Goal: Book appointment/travel/reservation

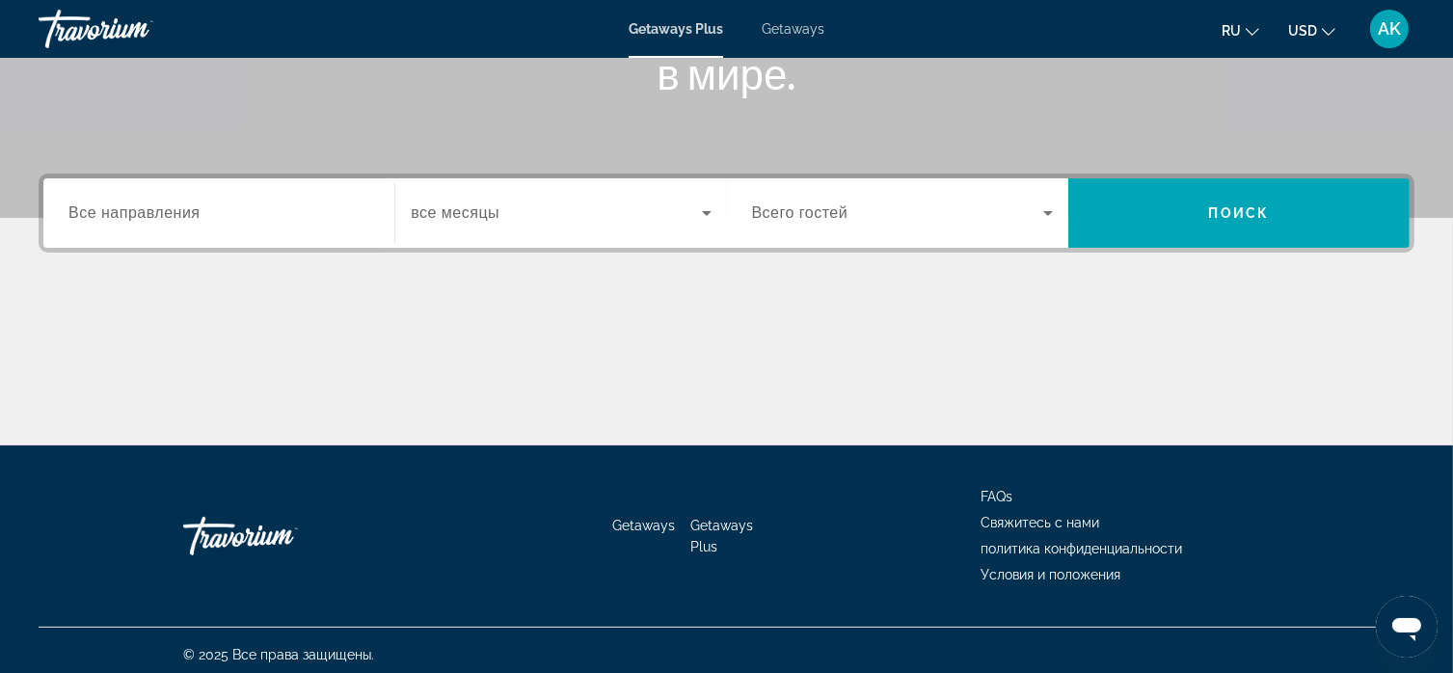
scroll to position [368, 0]
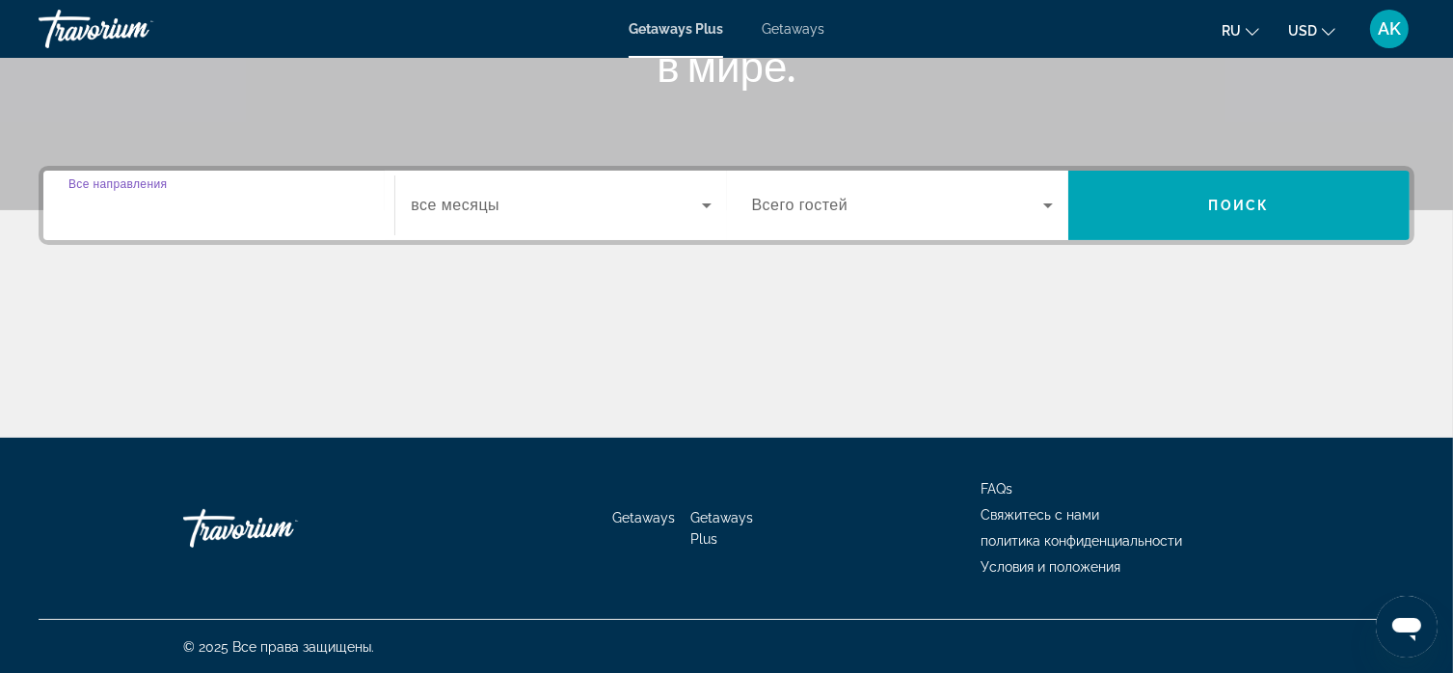
click at [307, 205] on input "Destination Все направления" at bounding box center [218, 206] width 301 height 23
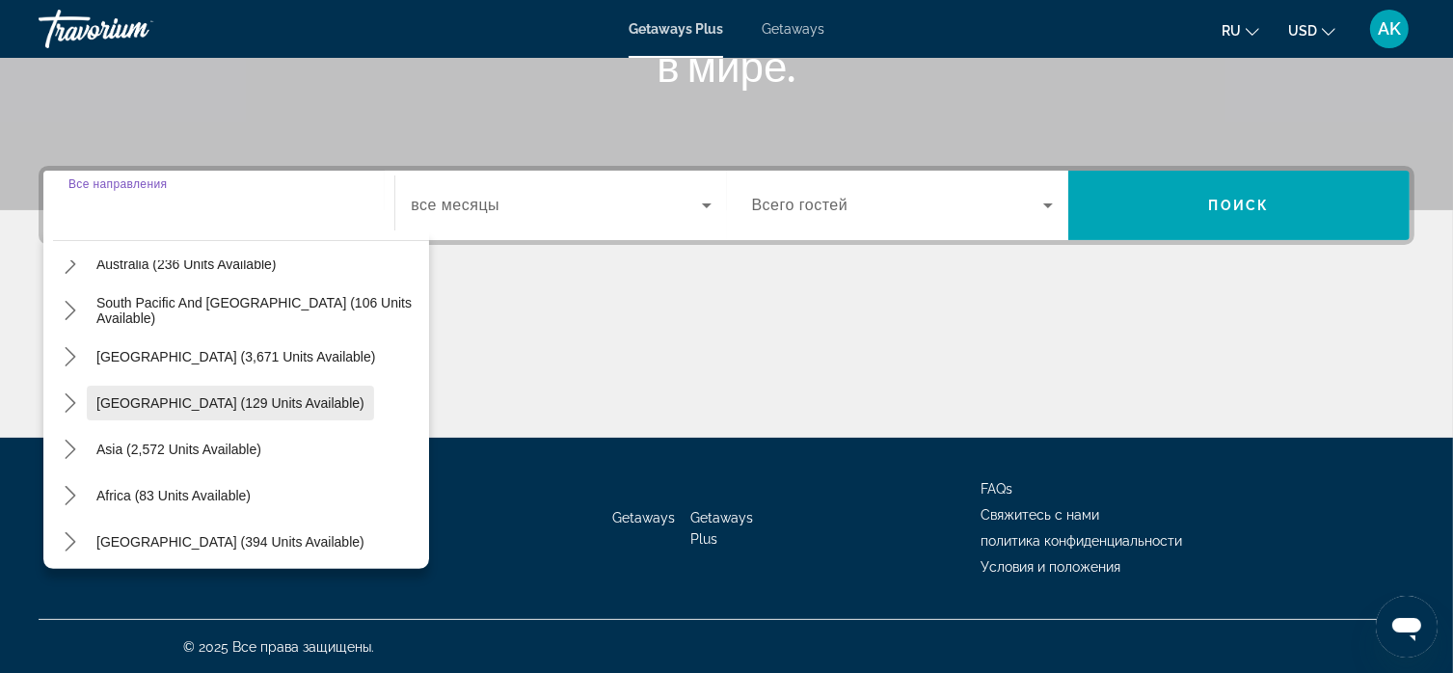
scroll to position [312, 0]
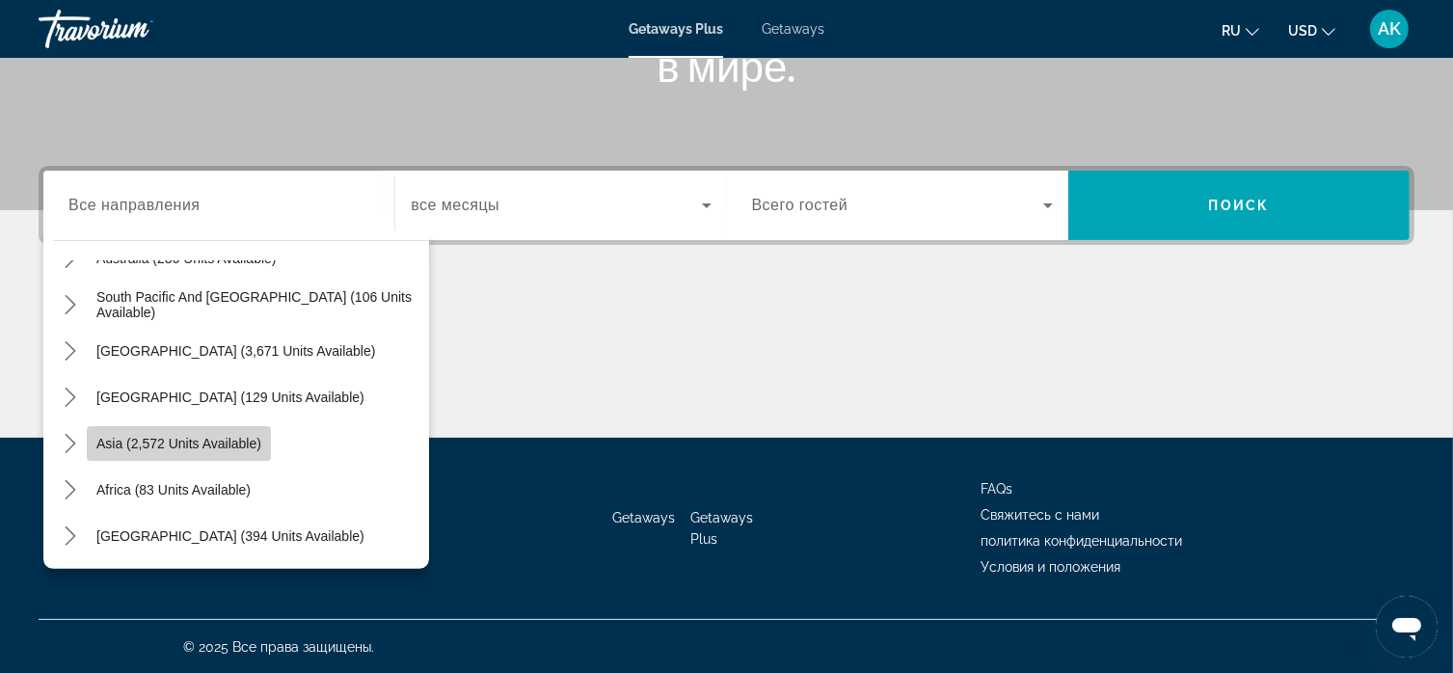
click at [212, 442] on span "Asia (2,572 units available)" at bounding box center [178, 443] width 165 height 15
type input "**********"
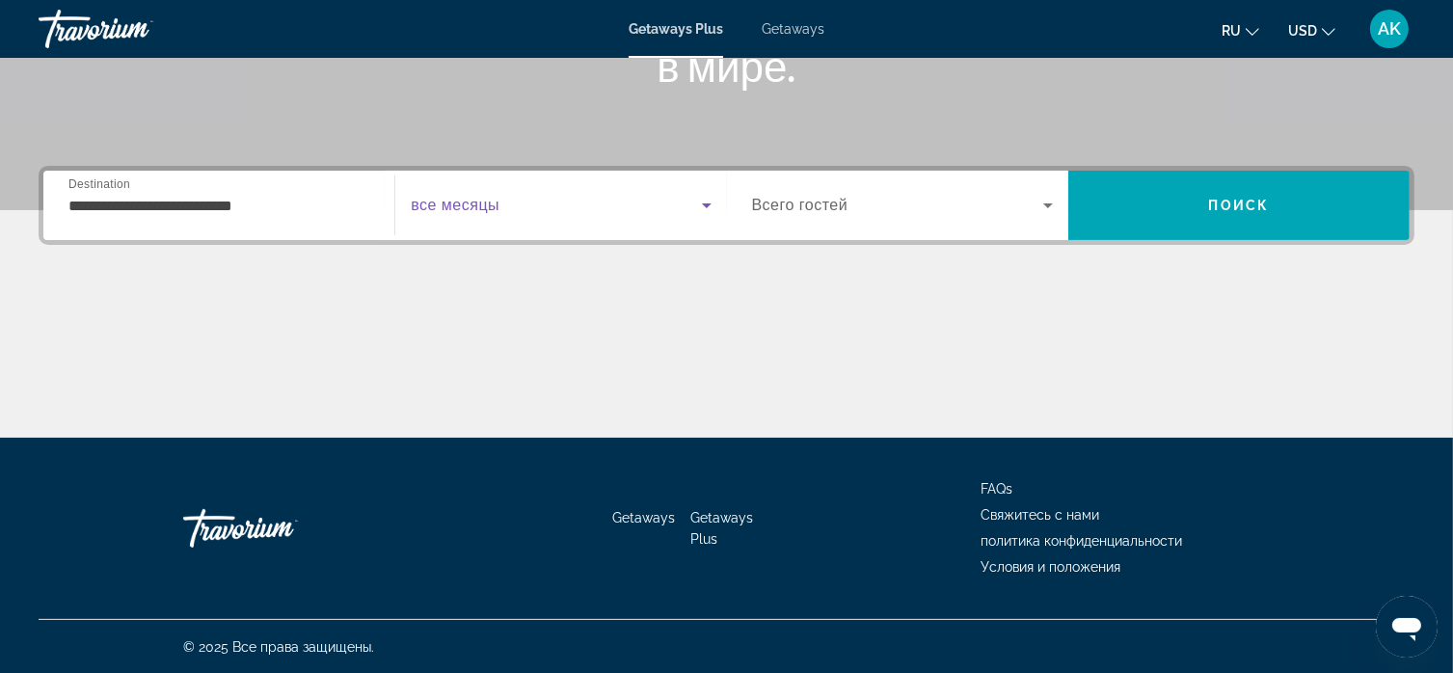
click at [703, 200] on icon "Search widget" at bounding box center [706, 205] width 23 height 23
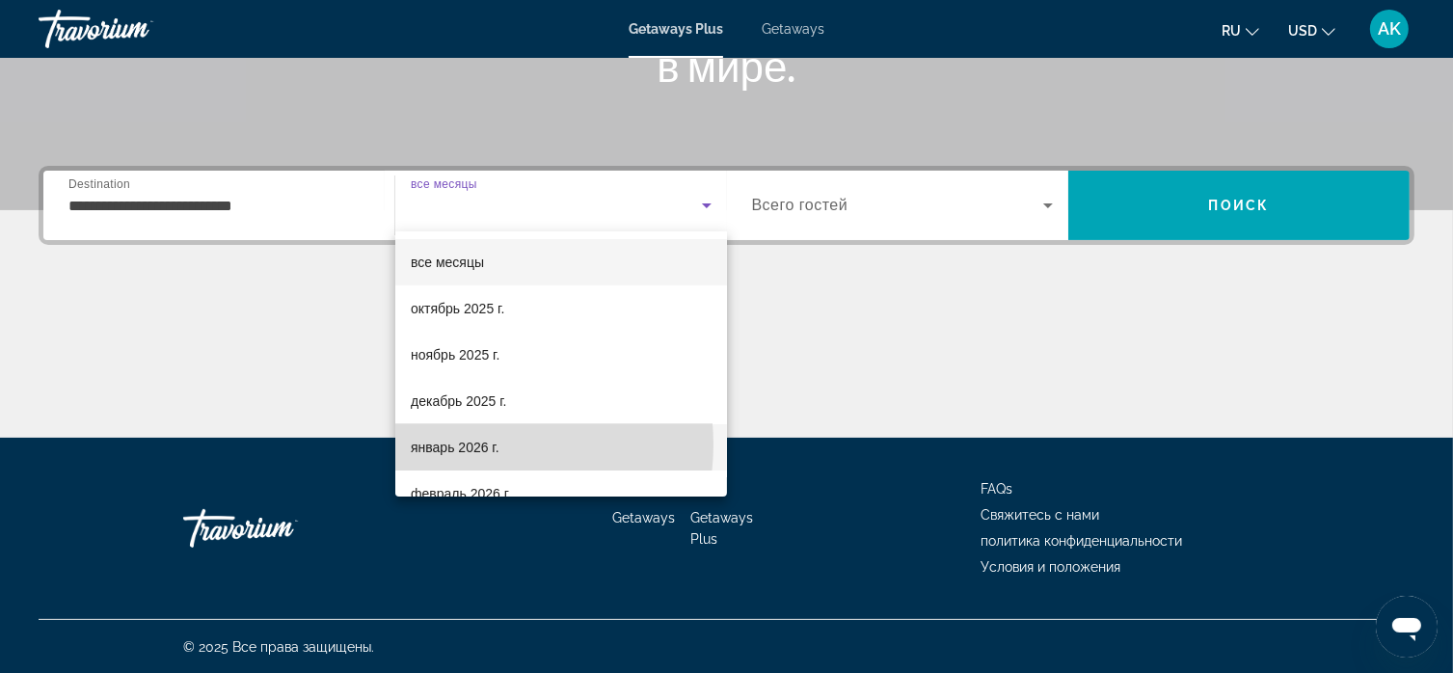
click at [468, 444] on span "январь 2026 г." at bounding box center [455, 447] width 89 height 23
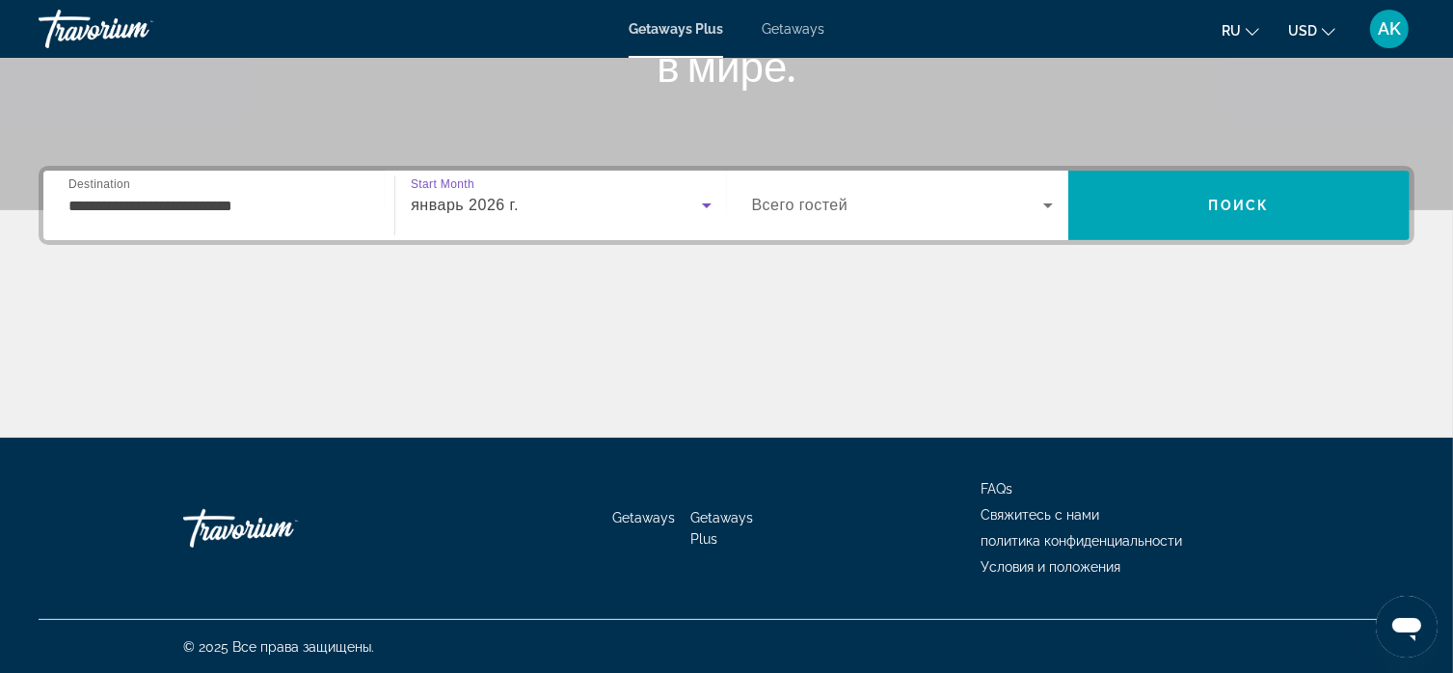
click at [1051, 202] on icon "Search widget" at bounding box center [1047, 205] width 23 height 23
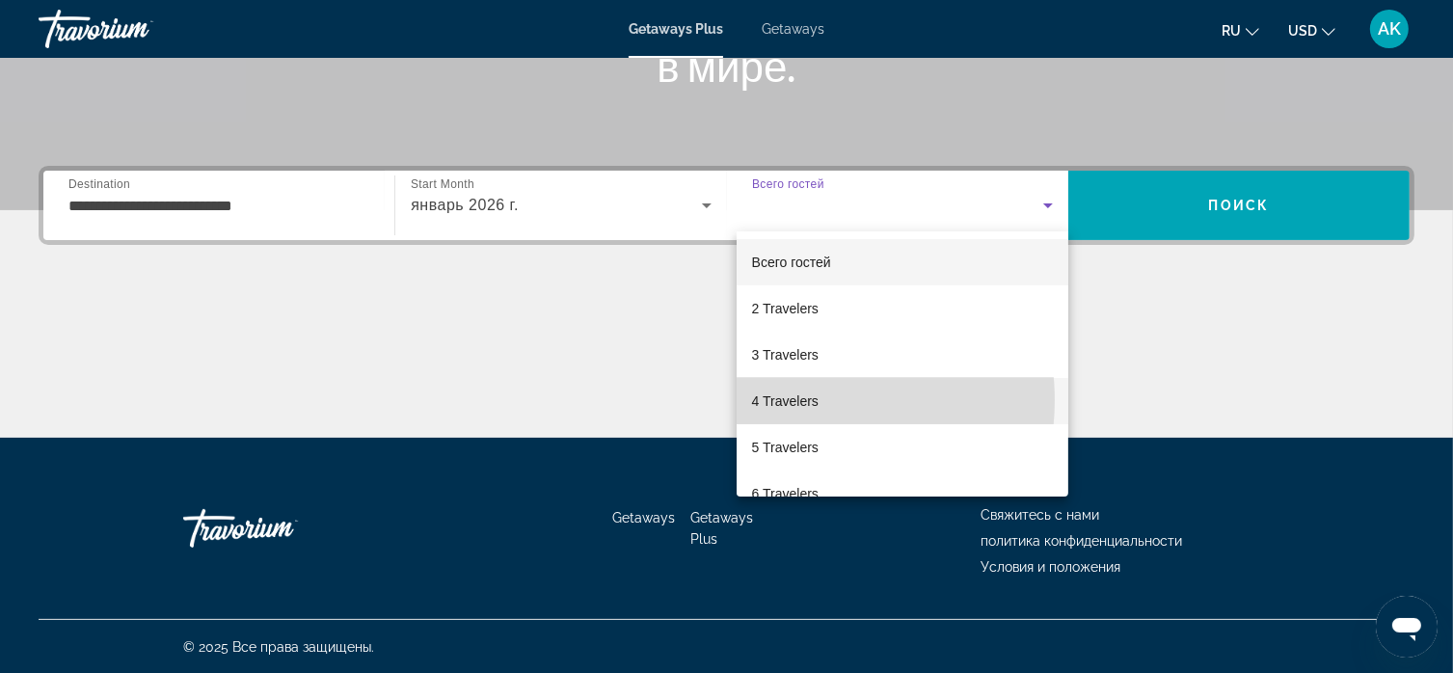
click at [794, 400] on span "4 Travelers" at bounding box center [785, 400] width 67 height 23
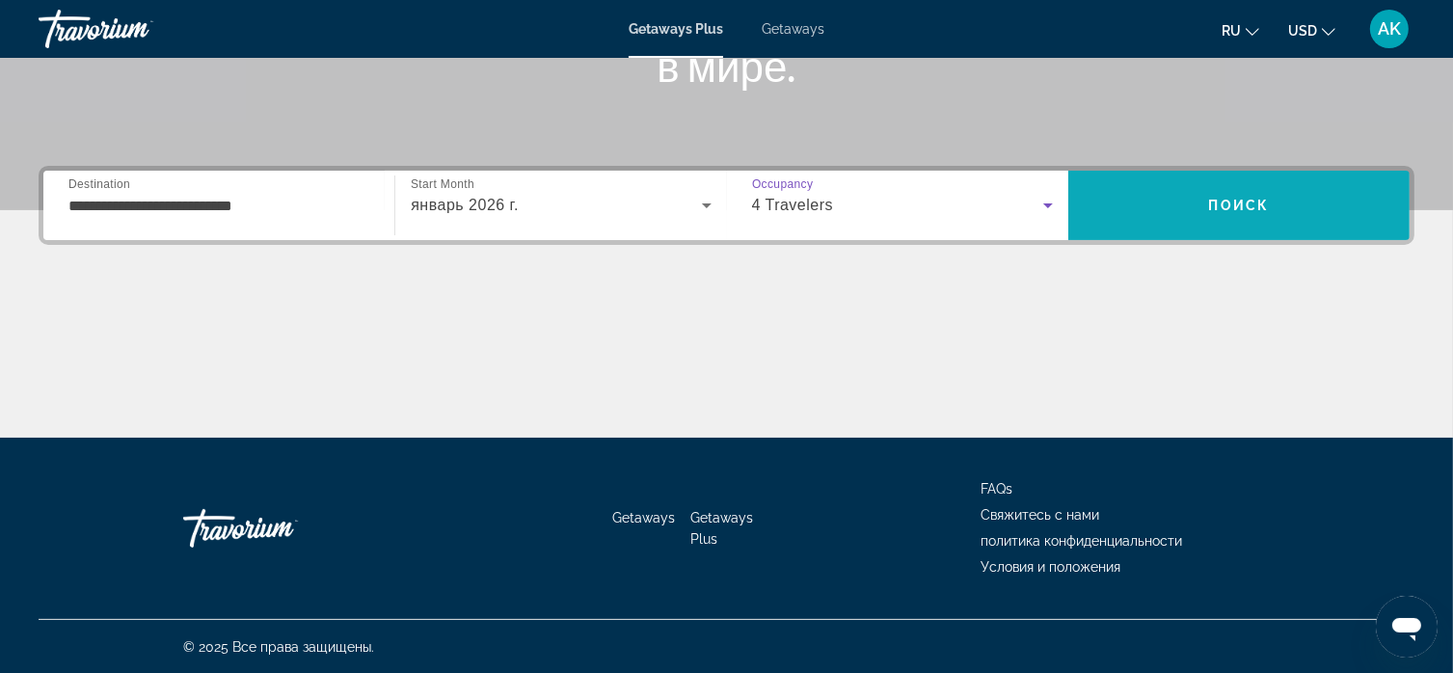
click at [1245, 193] on span "Search" at bounding box center [1238, 205] width 341 height 46
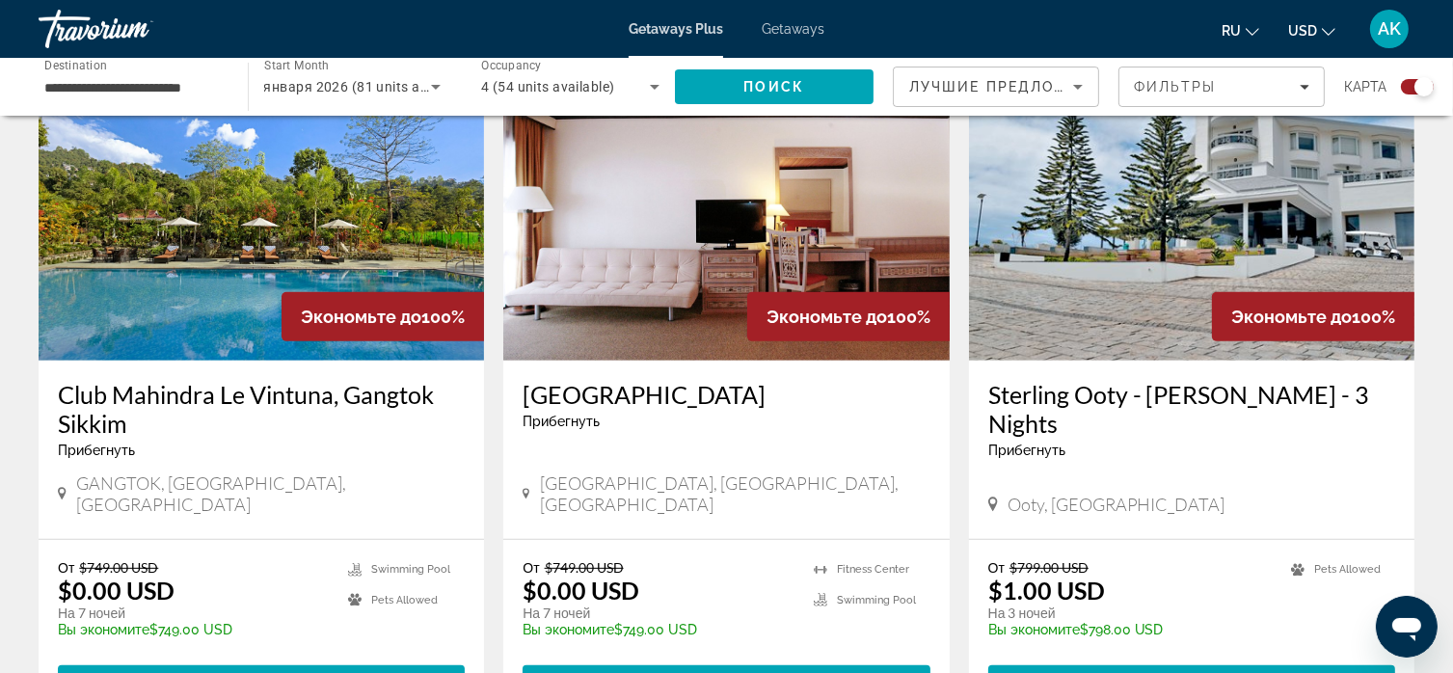
scroll to position [771, 0]
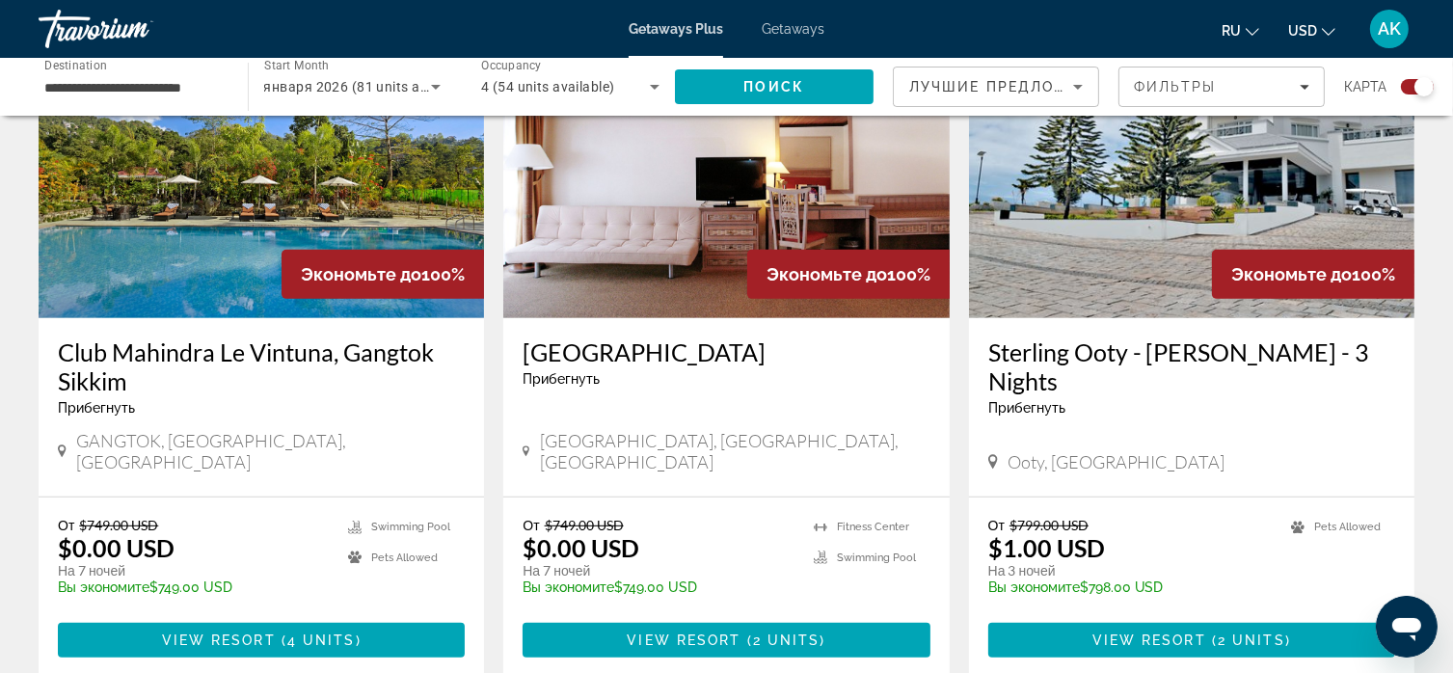
click at [1235, 24] on span "ru" at bounding box center [1230, 30] width 19 height 15
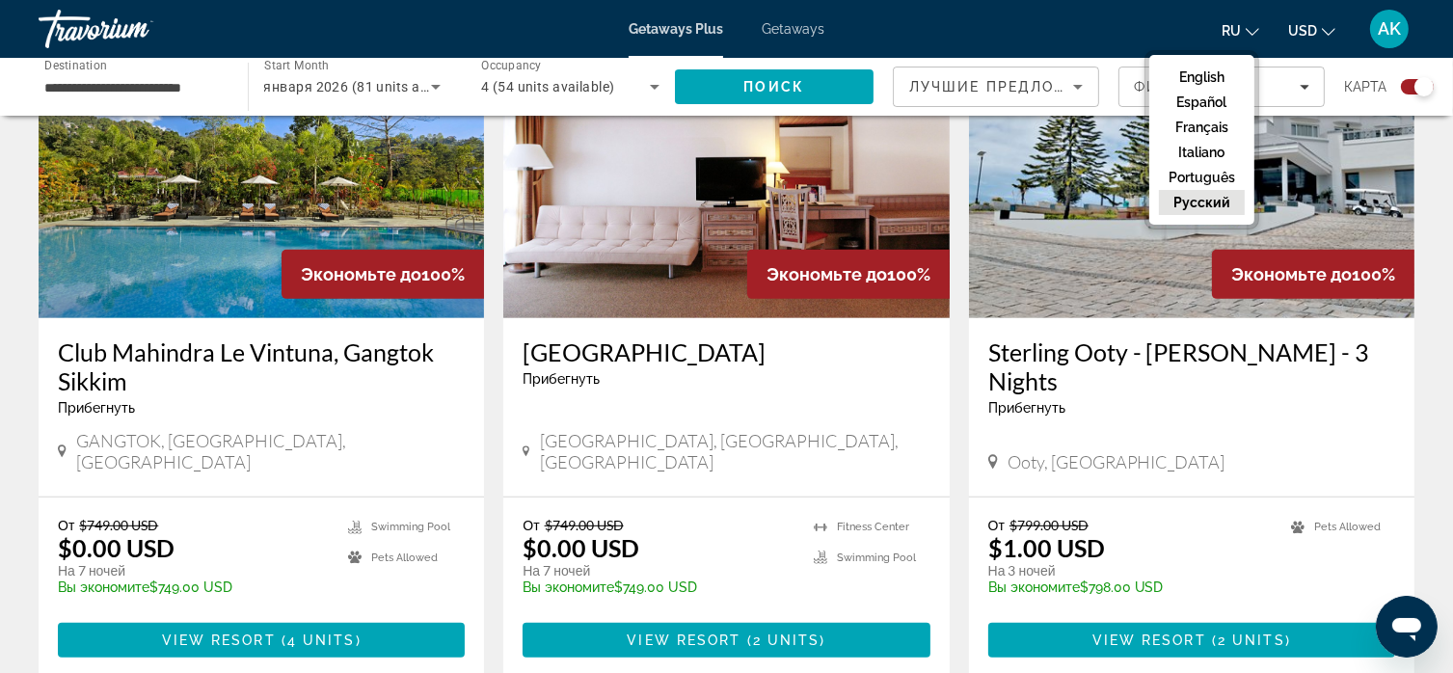
click at [1190, 195] on button "русский" at bounding box center [1202, 202] width 86 height 25
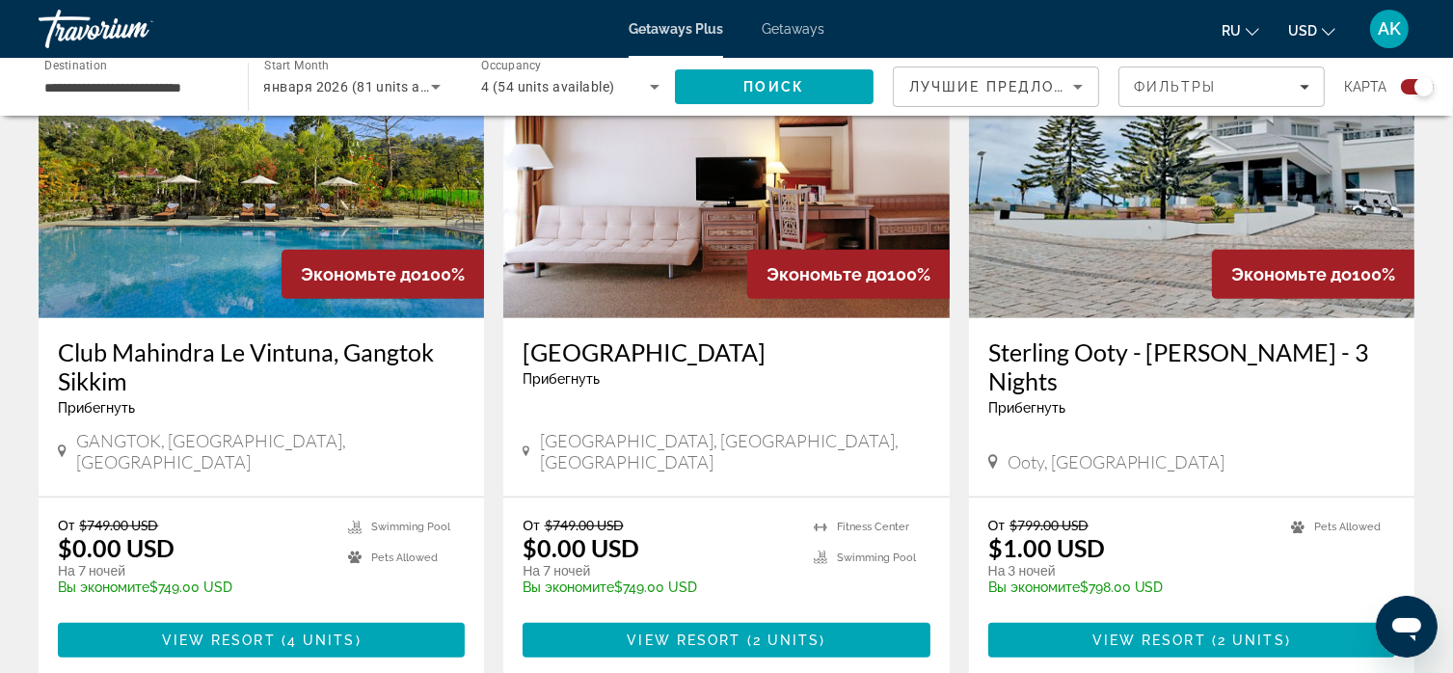
click at [1233, 30] on span "ru" at bounding box center [1230, 30] width 19 height 15
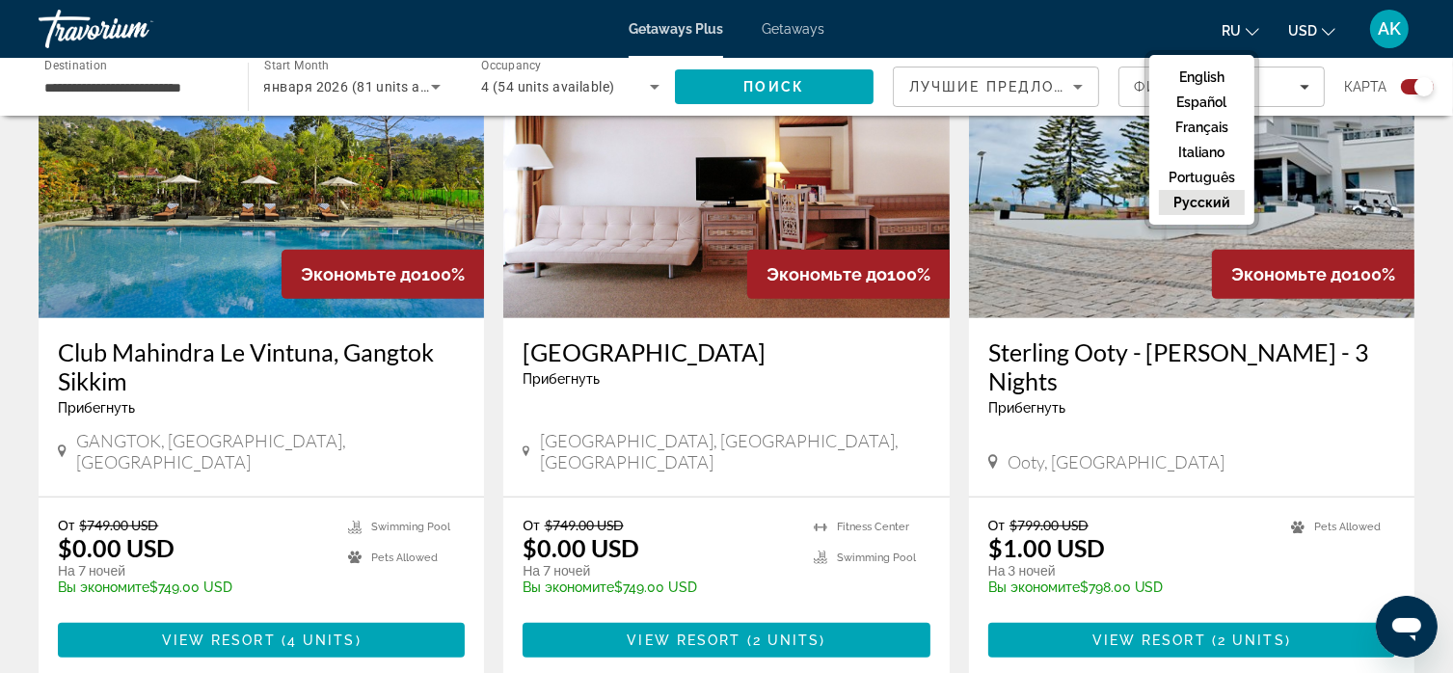
click at [1201, 203] on button "русский" at bounding box center [1202, 202] width 86 height 25
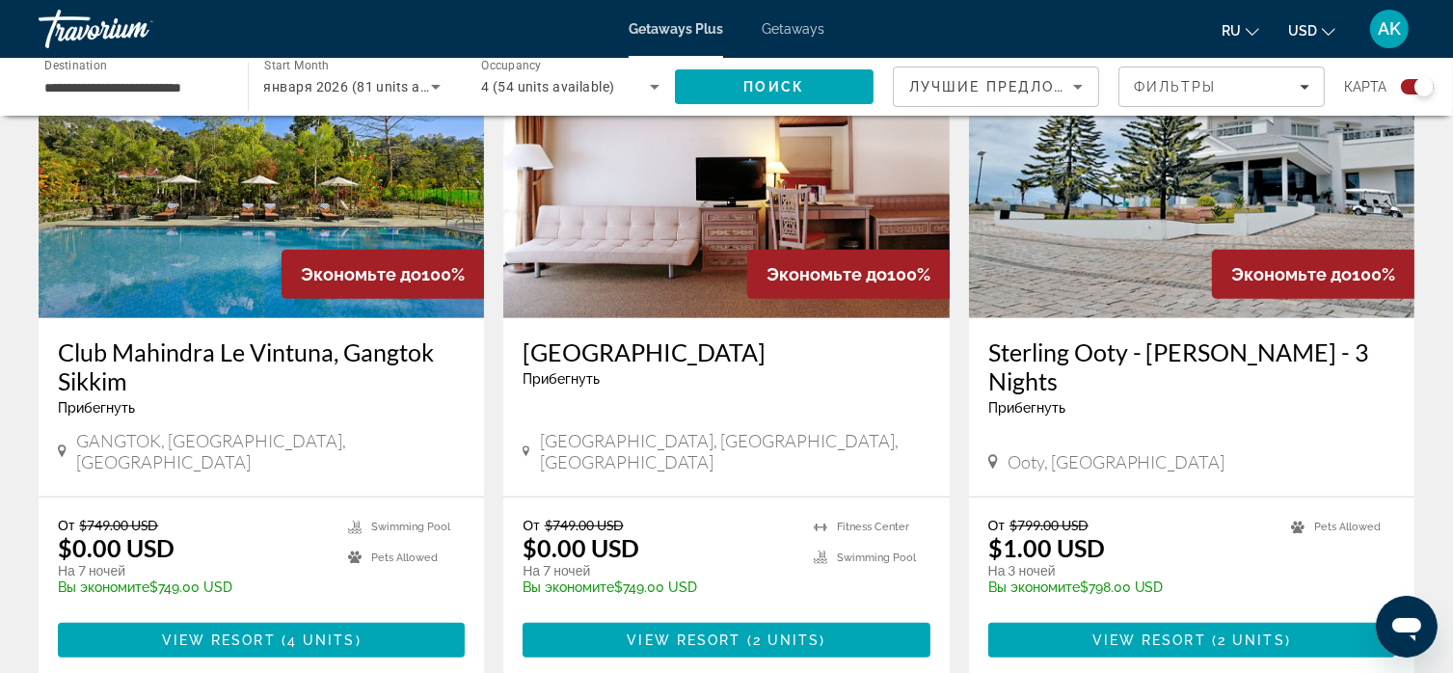
click at [699, 223] on img "Main content" at bounding box center [725, 164] width 445 height 308
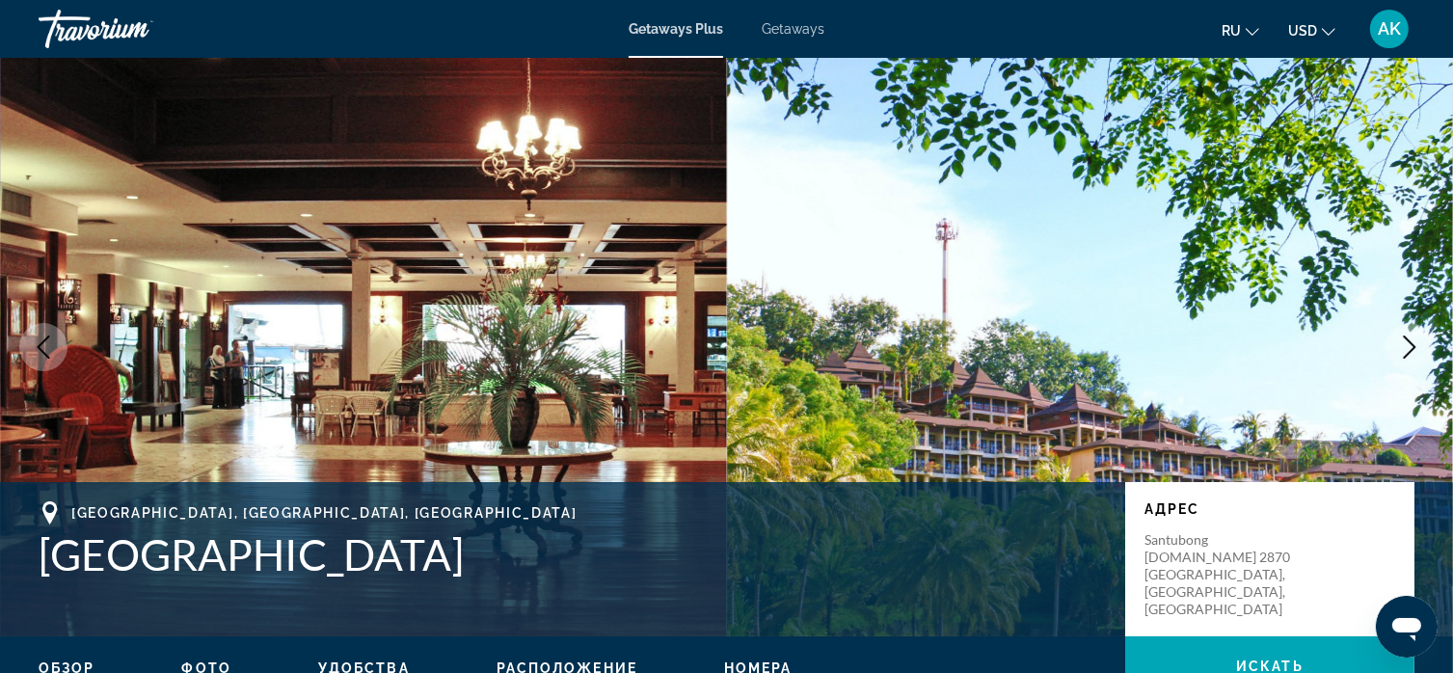
click at [1403, 350] on icon "Next image" at bounding box center [1409, 346] width 23 height 23
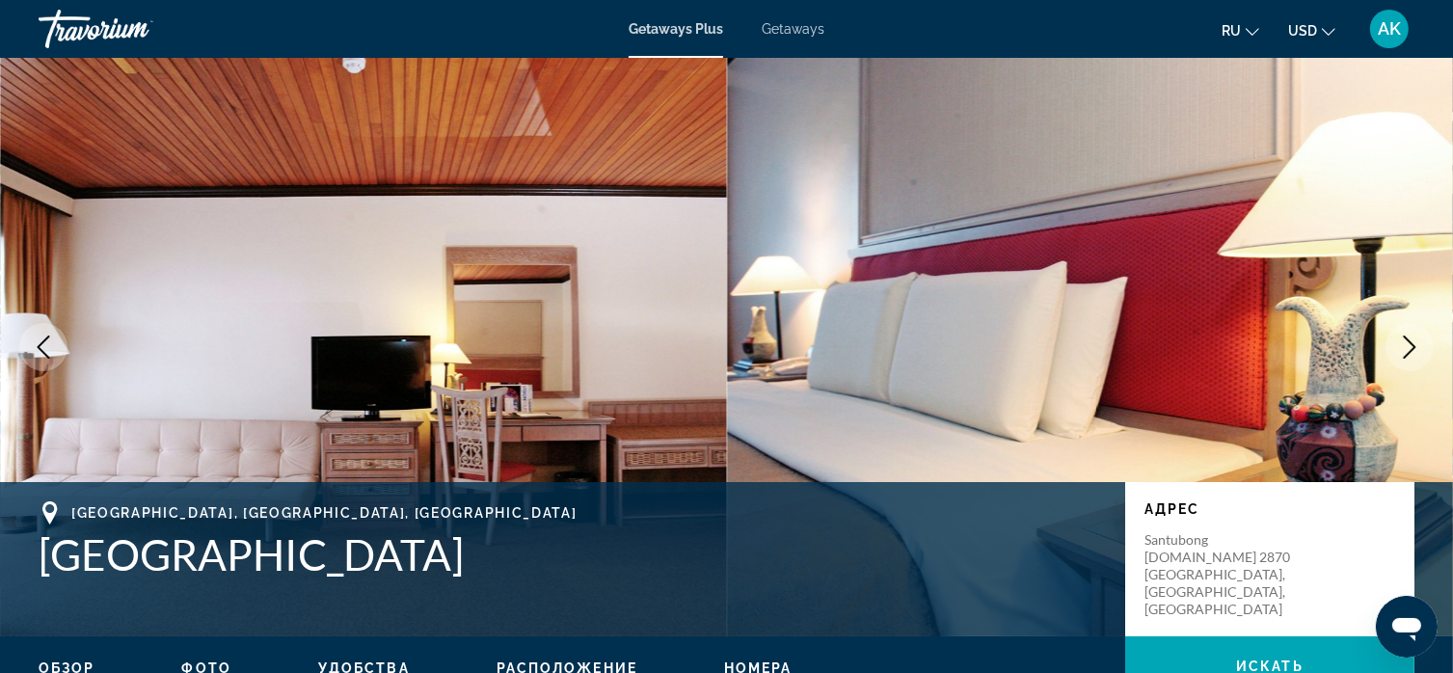
click at [1403, 350] on icon "Next image" at bounding box center [1409, 346] width 23 height 23
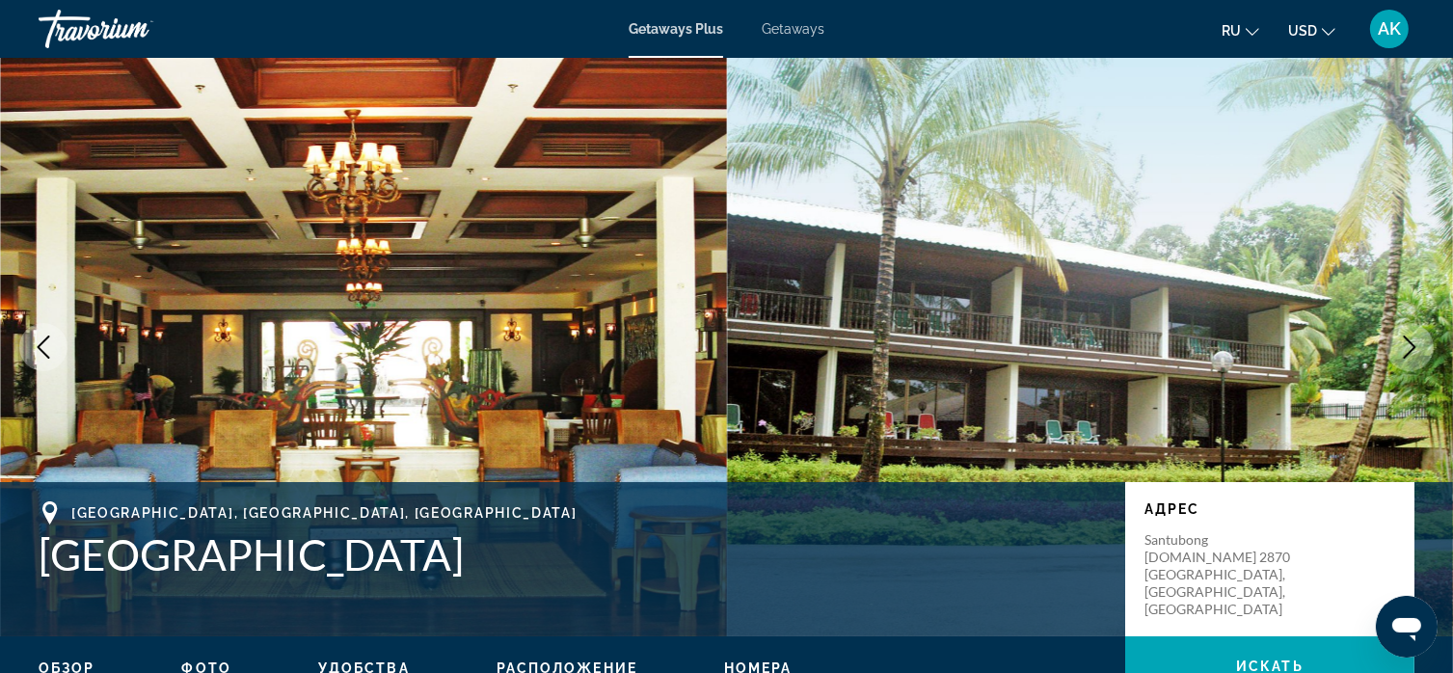
click at [1403, 350] on icon "Next image" at bounding box center [1409, 346] width 23 height 23
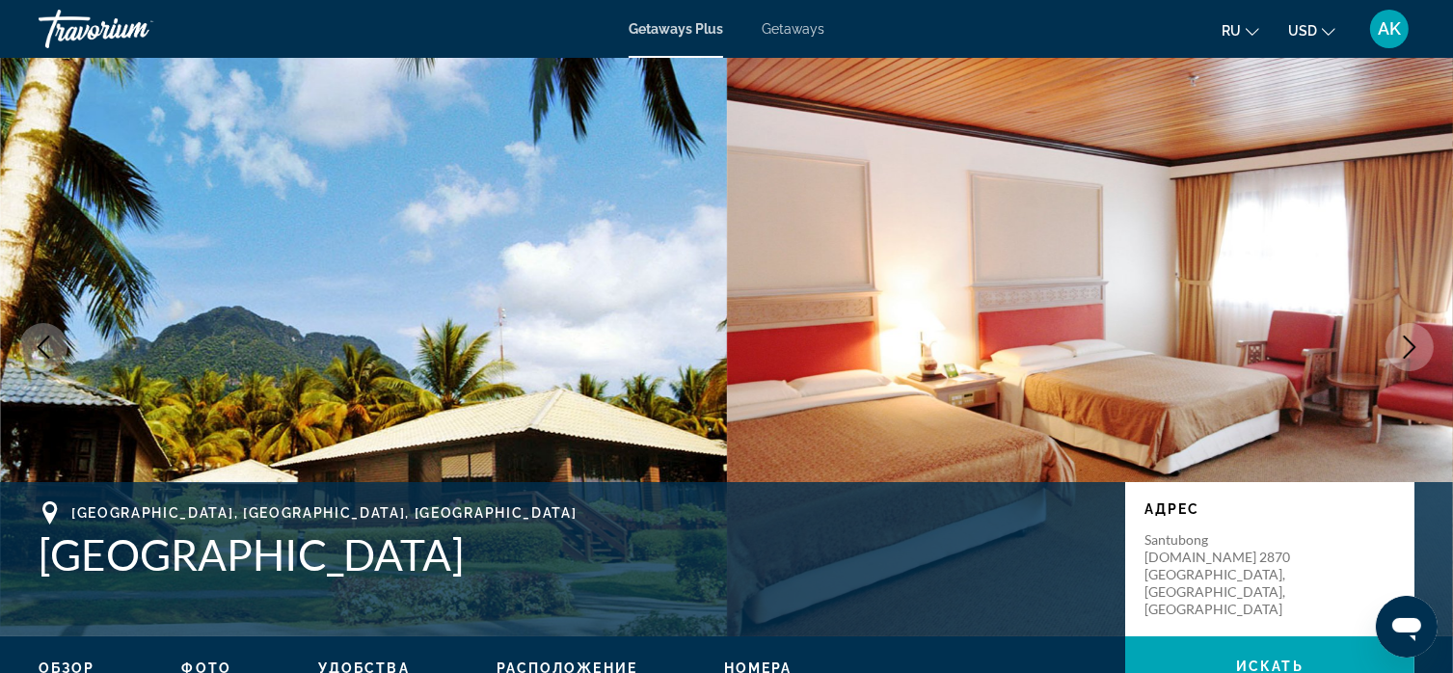
click at [1403, 350] on icon "Next image" at bounding box center [1409, 346] width 23 height 23
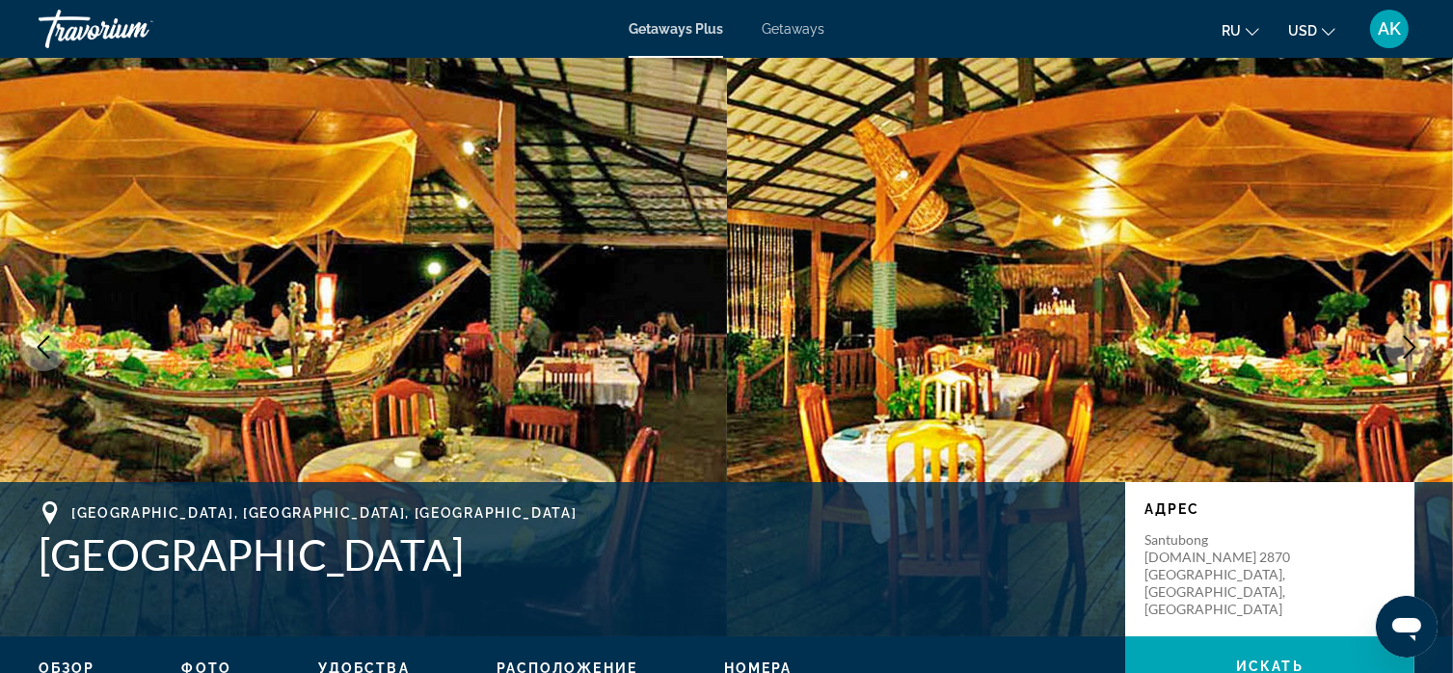
click at [1403, 350] on icon "Next image" at bounding box center [1409, 346] width 23 height 23
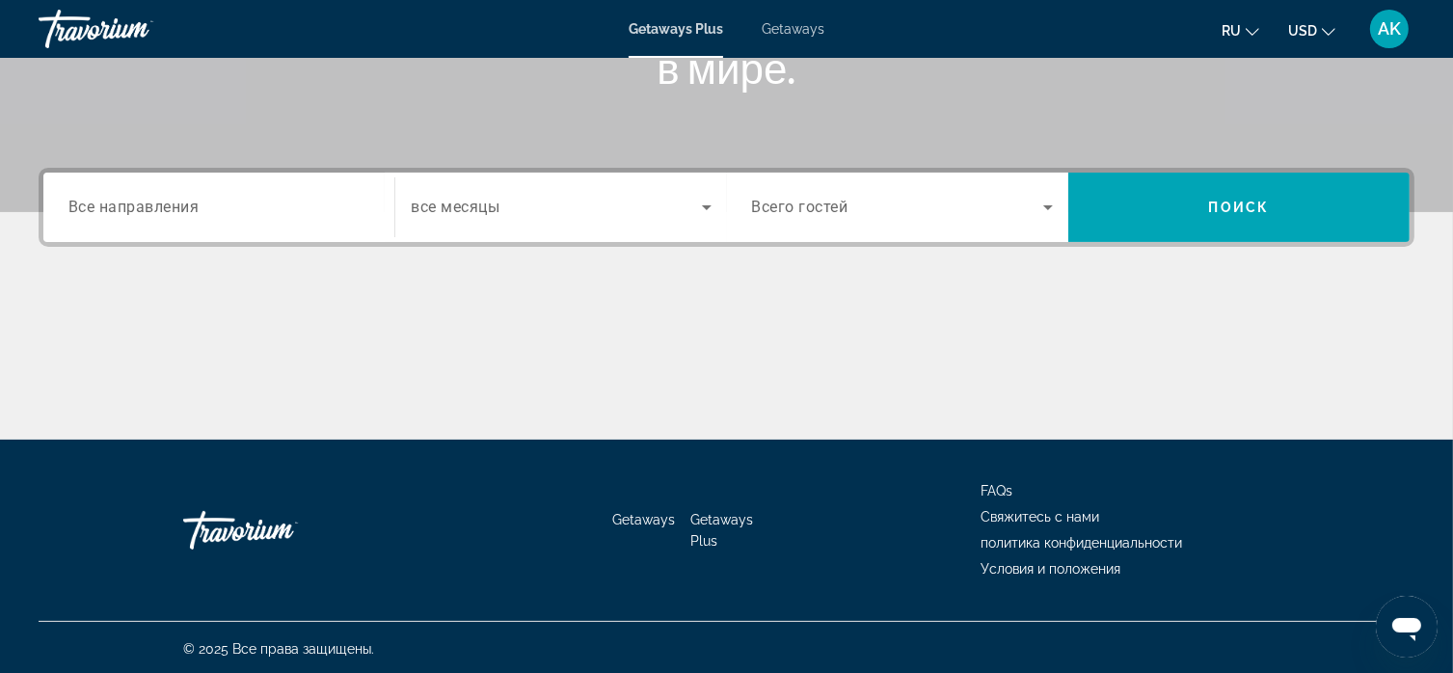
scroll to position [368, 0]
